Goal: Task Accomplishment & Management: Manage account settings

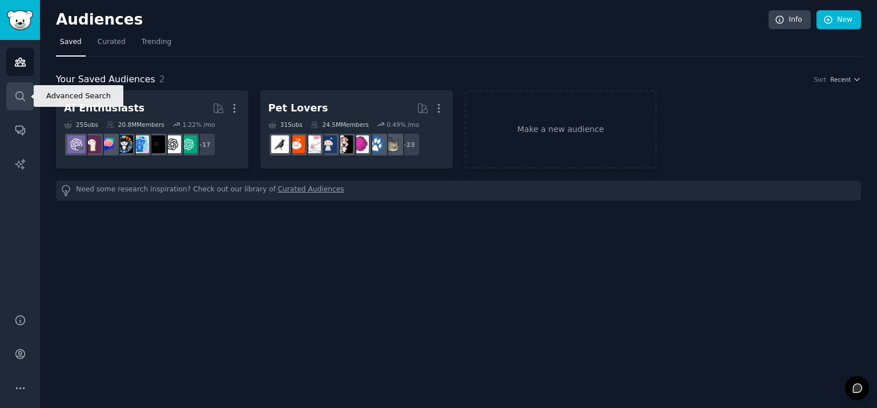
click at [11, 91] on link "Search" at bounding box center [20, 96] width 28 height 28
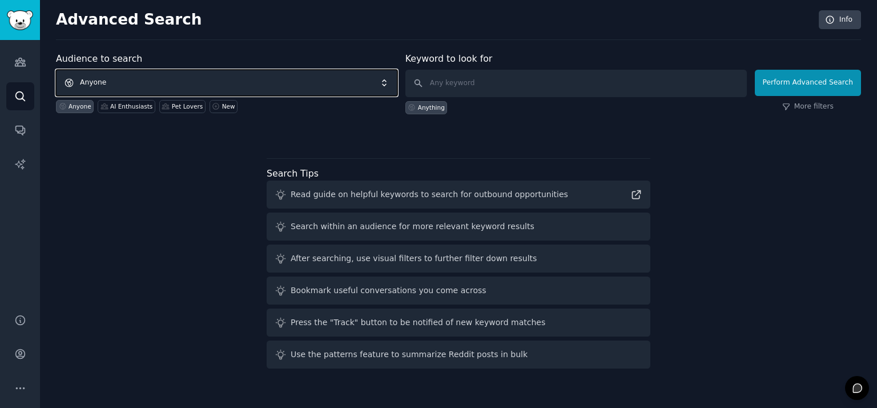
click at [274, 79] on span "Anyone" at bounding box center [227, 83] width 342 height 26
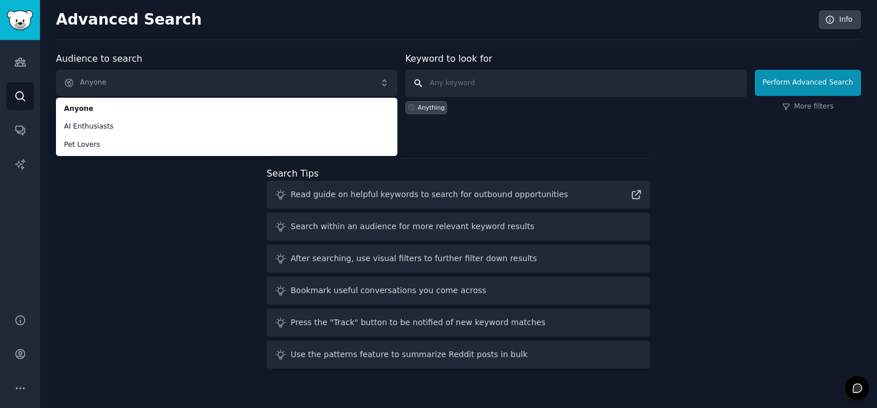
click at [475, 82] on input "text" at bounding box center [576, 83] width 342 height 27
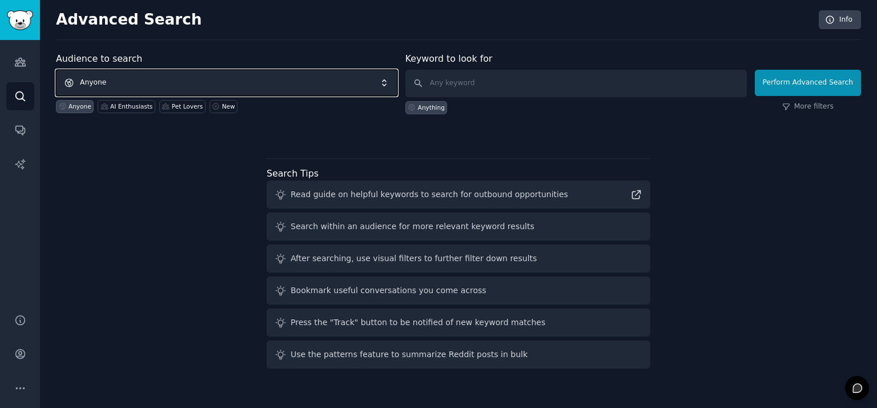
click at [122, 86] on span "Anyone" at bounding box center [227, 83] width 342 height 26
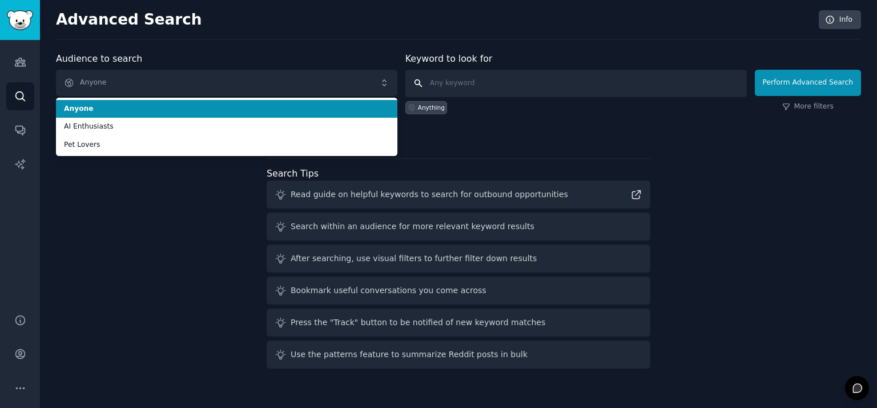
click at [440, 77] on input "text" at bounding box center [576, 83] width 342 height 27
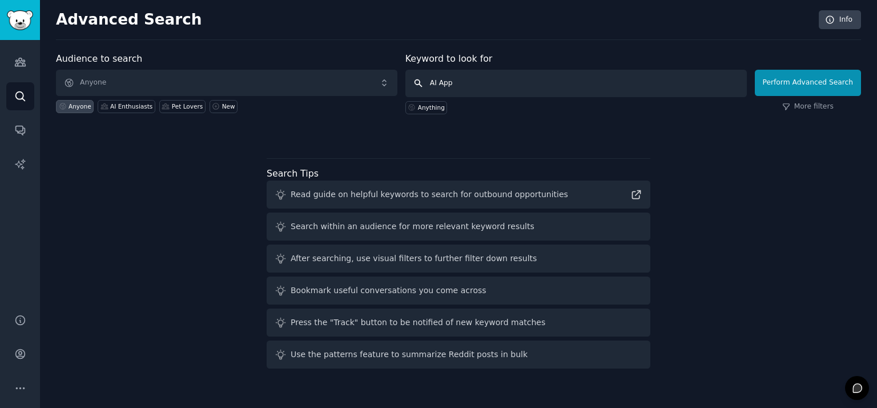
type input "AI Apps"
click button "Perform Advanced Search" at bounding box center [808, 83] width 106 height 26
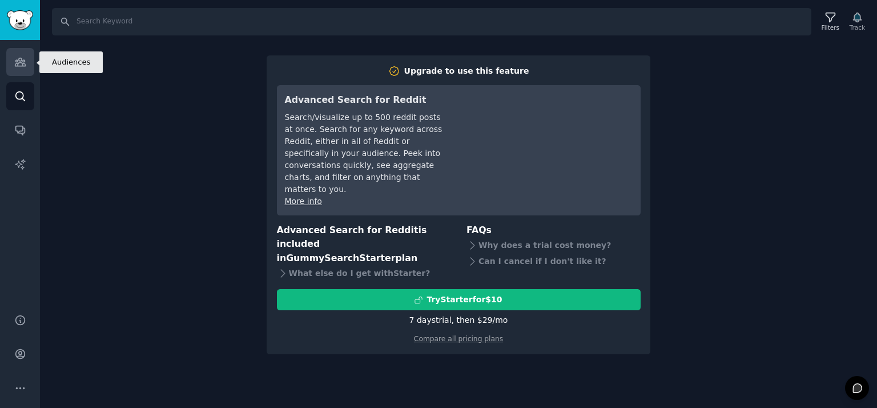
click at [9, 67] on link "Audiences" at bounding box center [20, 62] width 28 height 28
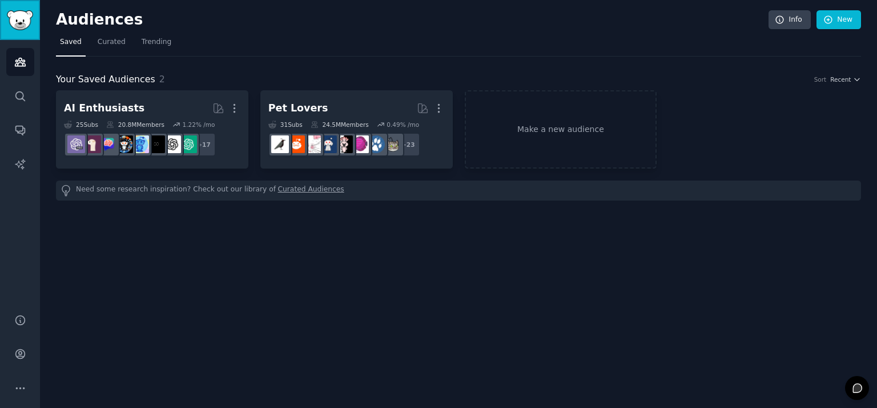
click at [20, 28] on img "Sidebar" at bounding box center [20, 20] width 26 height 20
click at [20, 19] on img "Sidebar" at bounding box center [20, 20] width 26 height 20
click at [17, 18] on img "Sidebar" at bounding box center [20, 20] width 26 height 20
click at [26, 89] on link "Search" at bounding box center [20, 96] width 28 height 28
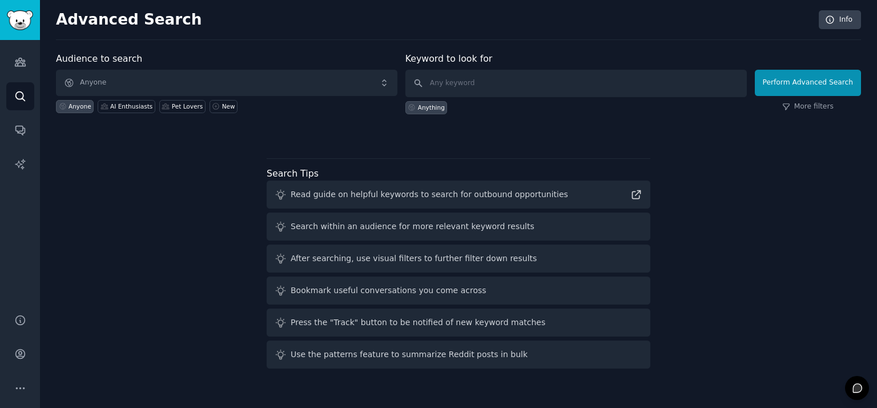
click at [346, 195] on div "Read guide on helpful keywords to search for outbound opportunities" at bounding box center [430, 194] width 278 height 12
click at [636, 192] on icon at bounding box center [636, 194] width 12 height 12
click at [23, 22] on img "Sidebar" at bounding box center [20, 20] width 26 height 20
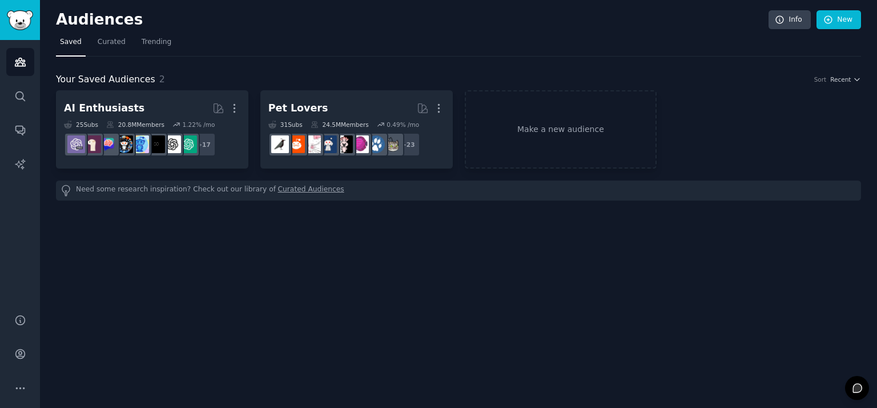
click at [23, 22] on img "Sidebar" at bounding box center [20, 20] width 26 height 20
click at [154, 39] on span "Trending" at bounding box center [157, 42] width 30 height 10
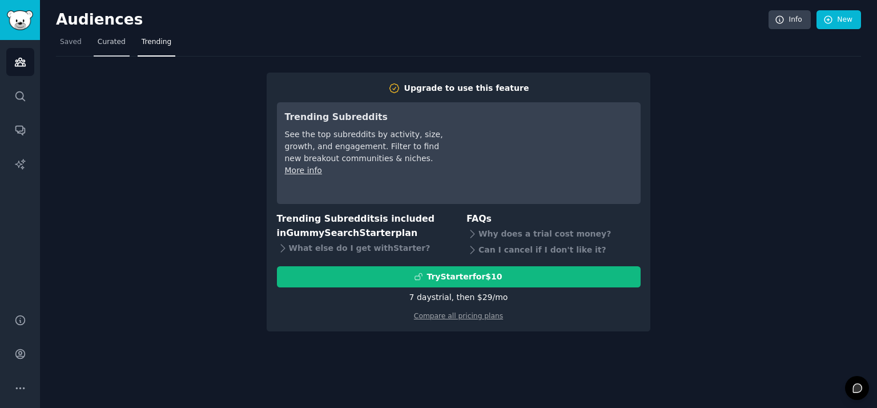
click at [103, 36] on link "Curated" at bounding box center [112, 44] width 36 height 23
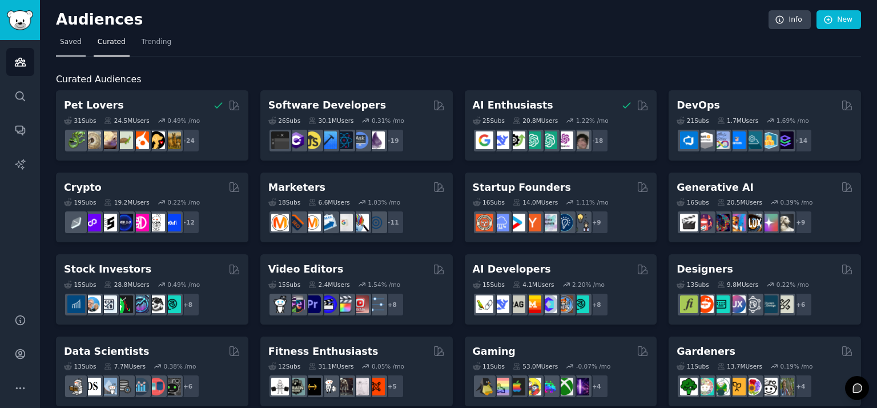
click at [77, 45] on span "Saved" at bounding box center [71, 42] width 22 height 10
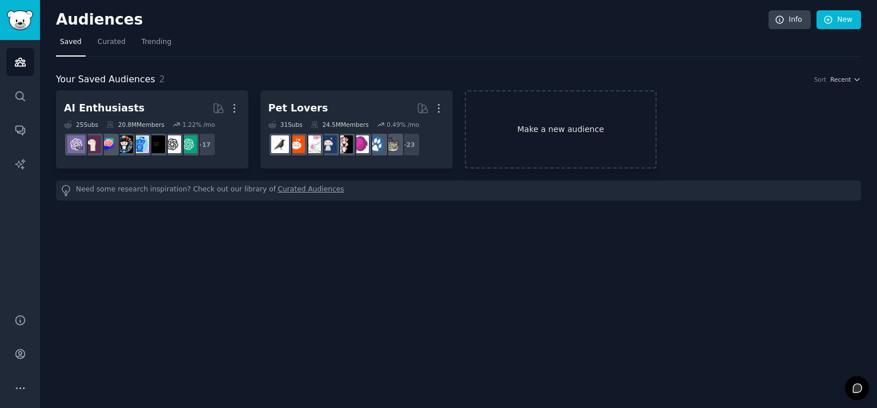
click at [624, 107] on link "Make a new audience" at bounding box center [561, 129] width 192 height 78
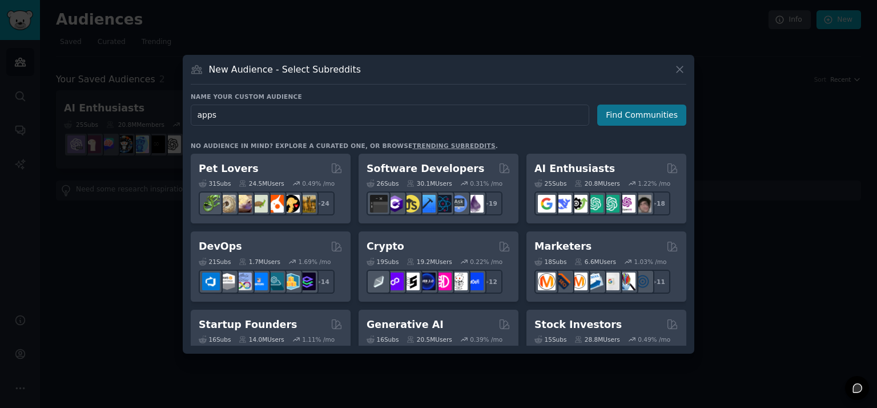
type input "apps"
click at [654, 115] on button "Find Communities" at bounding box center [641, 115] width 89 height 21
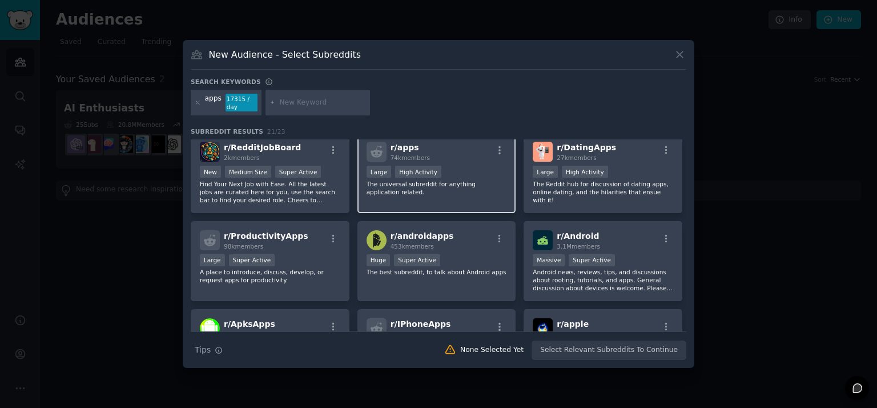
scroll to position [7, 0]
click at [452, 161] on div "r/ apps 74k members" at bounding box center [437, 152] width 140 height 20
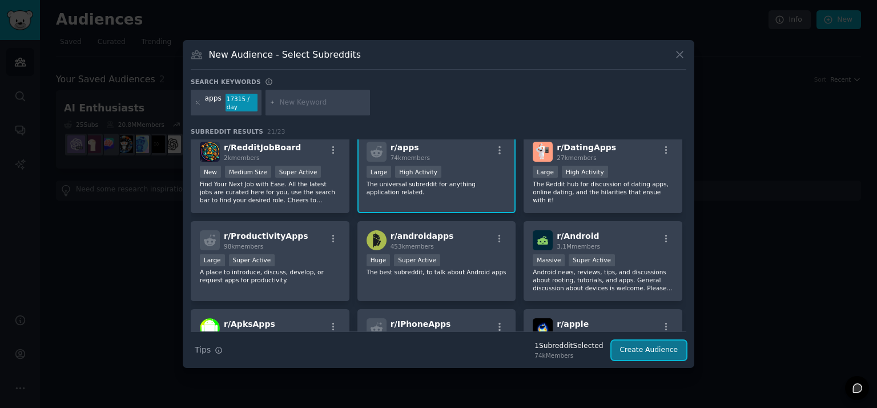
click at [649, 341] on button "Create Audience" at bounding box center [649, 349] width 75 height 19
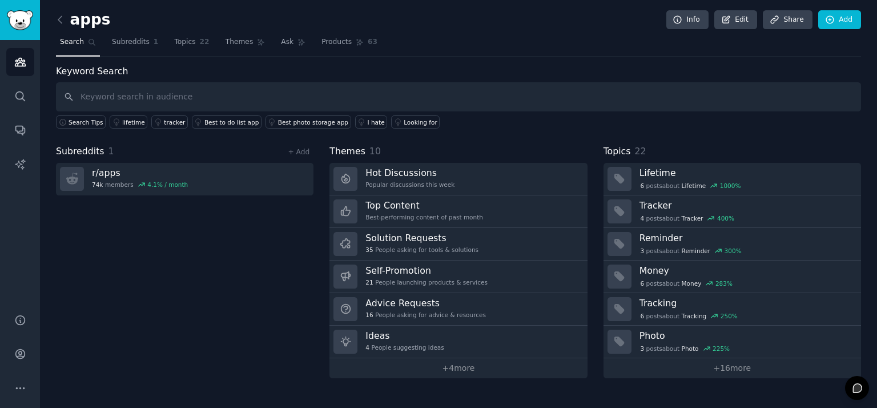
click at [235, 97] on input "text" at bounding box center [458, 96] width 805 height 29
type input "ideas"
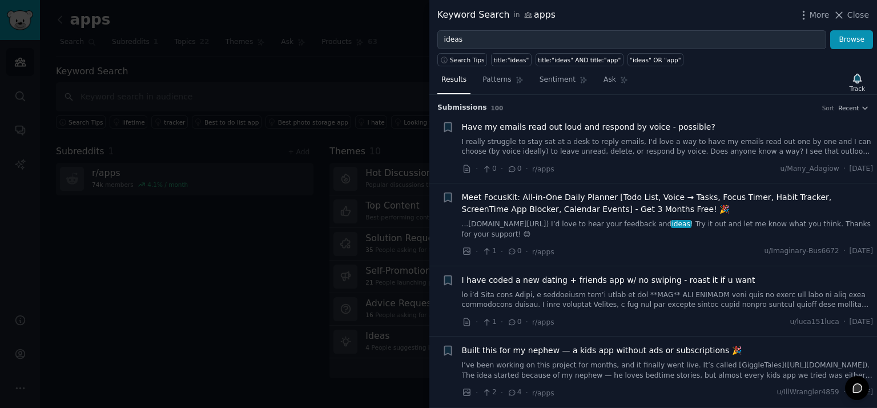
scroll to position [46, 0]
